Goal: Information Seeking & Learning: Compare options

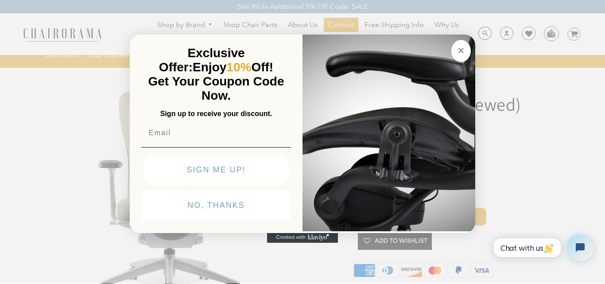
click at [459, 54] on circle "Close dialog" at bounding box center [461, 50] width 10 height 10
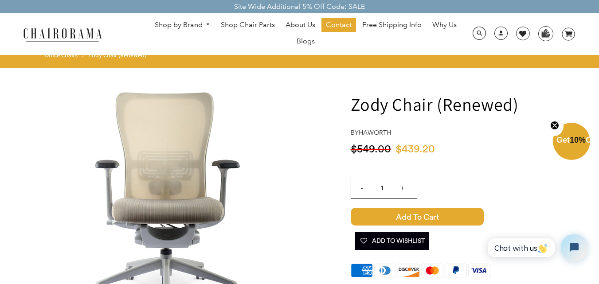
click at [74, 34] on img at bounding box center [62, 35] width 89 height 16
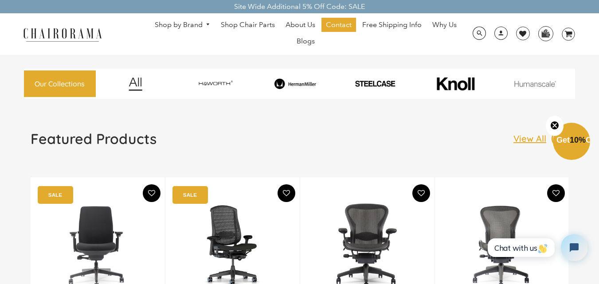
click at [303, 86] on img at bounding box center [295, 83] width 77 height 11
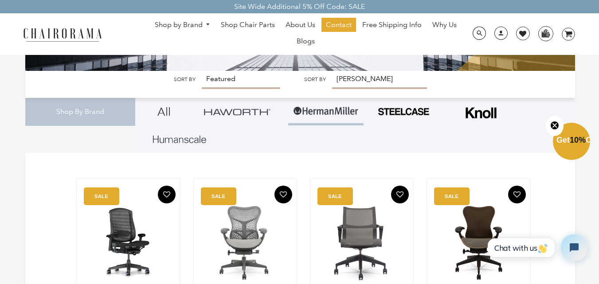
scroll to position [133, 0]
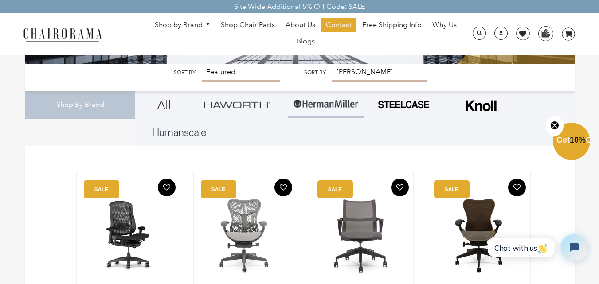
click at [423, 107] on img at bounding box center [403, 105] width 53 height 10
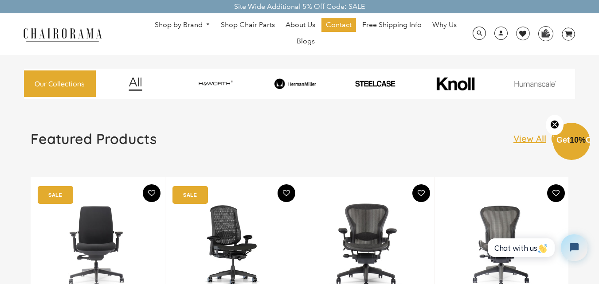
click at [378, 86] on img at bounding box center [374, 84] width 77 height 8
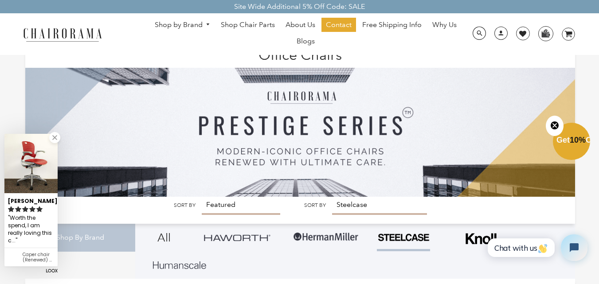
click at [50, 138] on link at bounding box center [54, 137] width 11 height 11
